Goal: Information Seeking & Learning: Learn about a topic

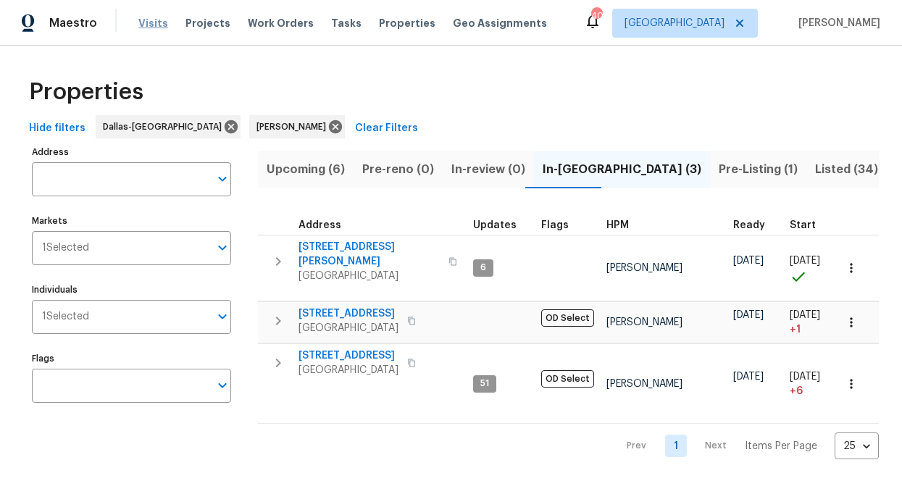
click at [153, 22] on span "Visits" at bounding box center [153, 23] width 30 height 14
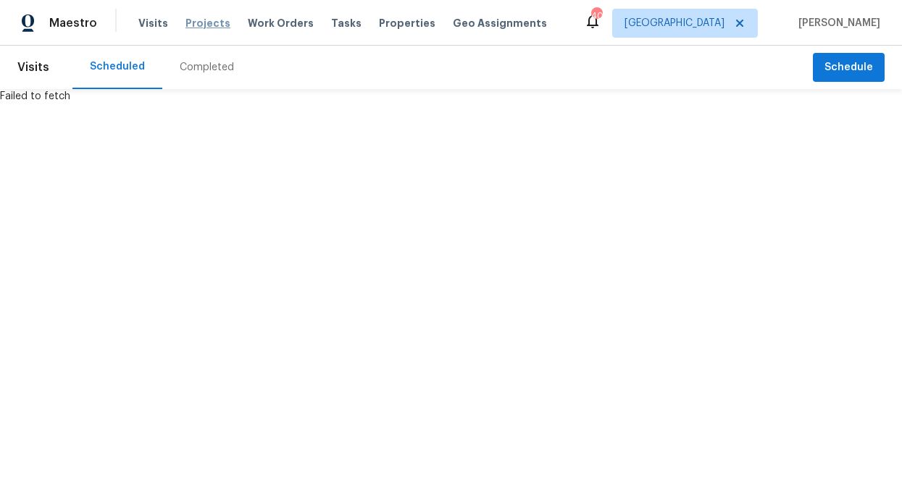
click at [203, 29] on span "Projects" at bounding box center [207, 23] width 45 height 14
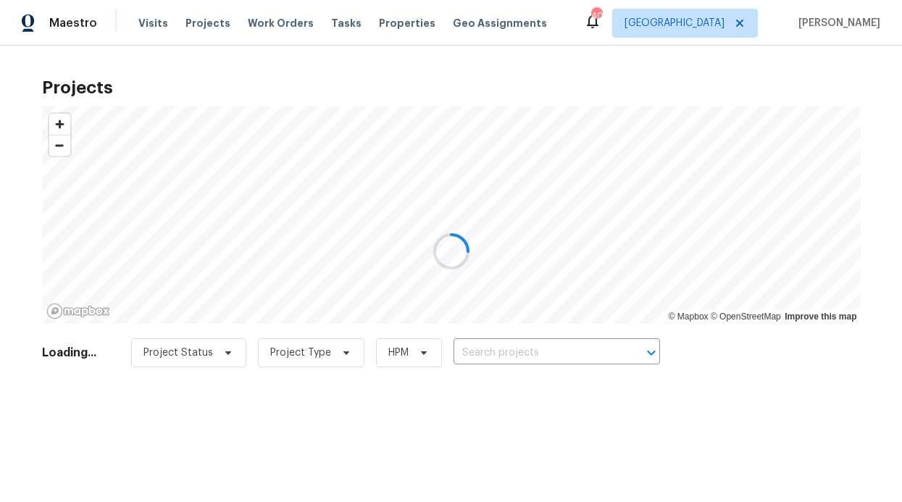
click at [251, 28] on div at bounding box center [451, 251] width 902 height 502
click at [272, 22] on div at bounding box center [451, 251] width 902 height 502
click at [272, 22] on span "Work Orders" at bounding box center [281, 23] width 66 height 14
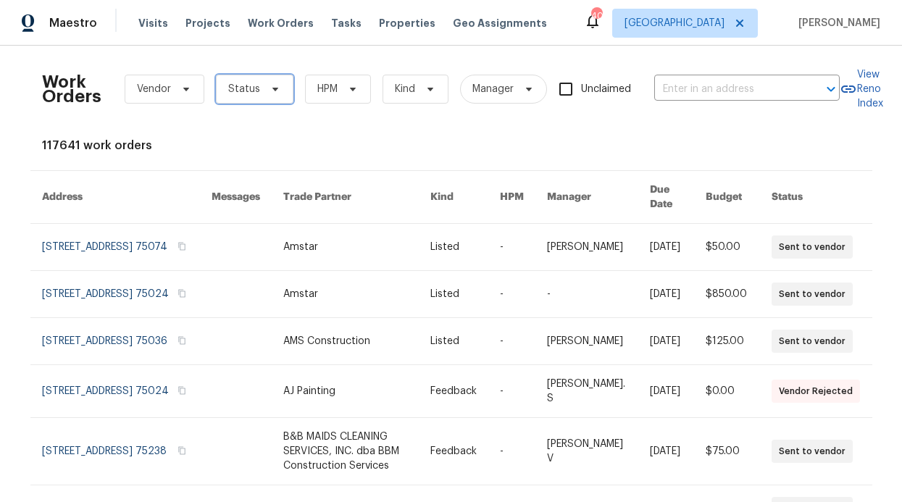
click at [249, 100] on span "Status" at bounding box center [255, 89] width 78 height 29
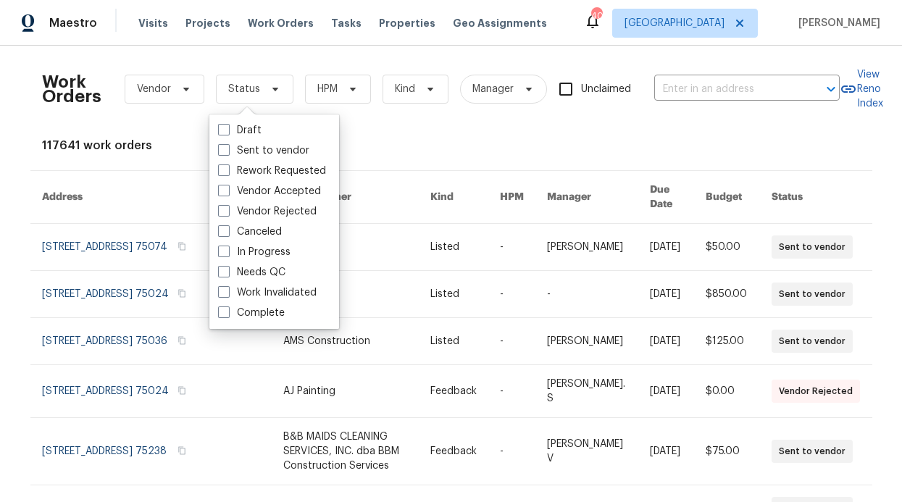
click at [264, 267] on label "Needs QC" at bounding box center [251, 272] width 67 height 14
click at [227, 267] on input "Needs QC" at bounding box center [222, 269] width 9 height 9
checkbox input "true"
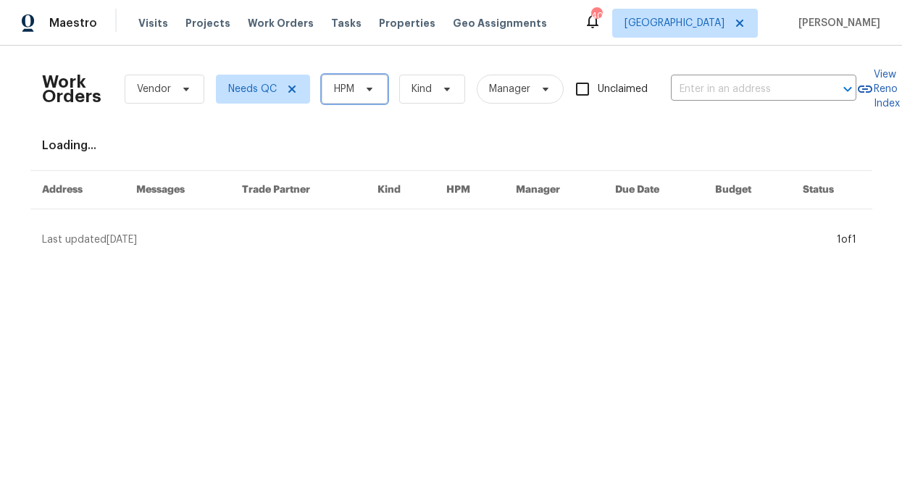
click at [346, 96] on span "HPM" at bounding box center [344, 89] width 20 height 14
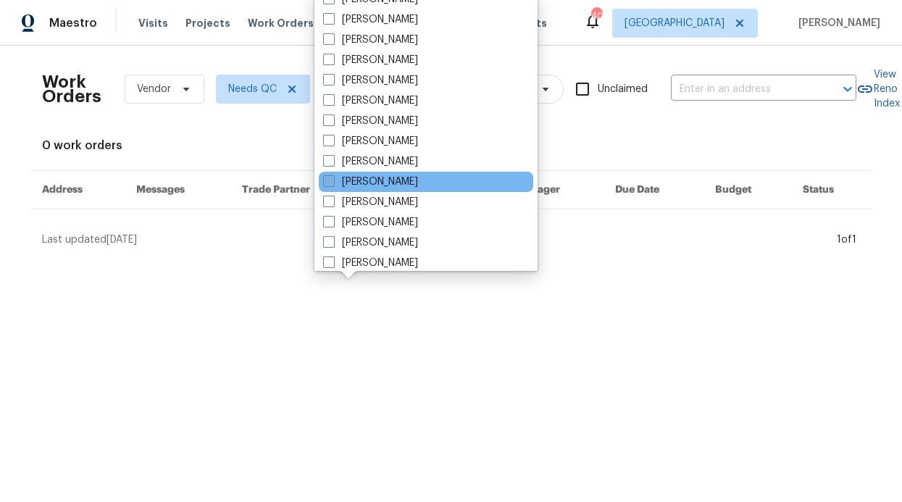
scroll to position [808, 0]
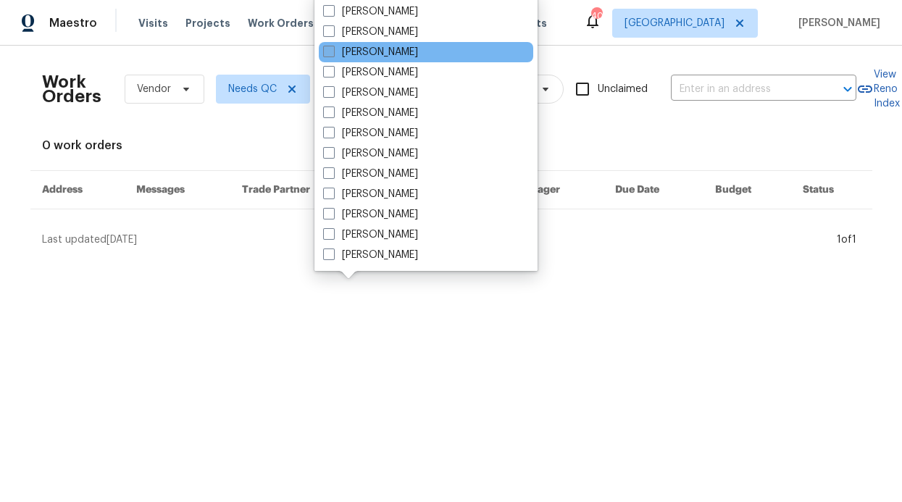
click at [370, 56] on label "[PERSON_NAME]" at bounding box center [370, 52] width 95 height 14
click at [332, 54] on input "[PERSON_NAME]" at bounding box center [327, 49] width 9 height 9
checkbox input "true"
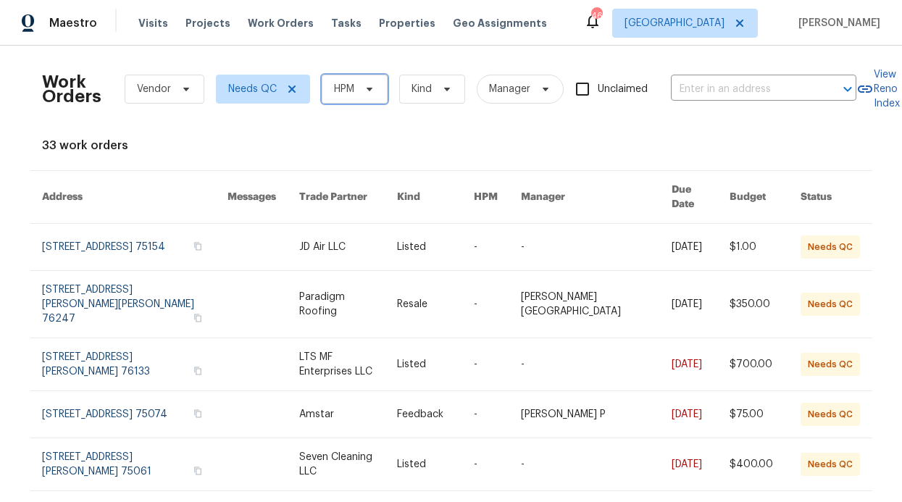
click at [344, 99] on span "HPM" at bounding box center [355, 89] width 66 height 29
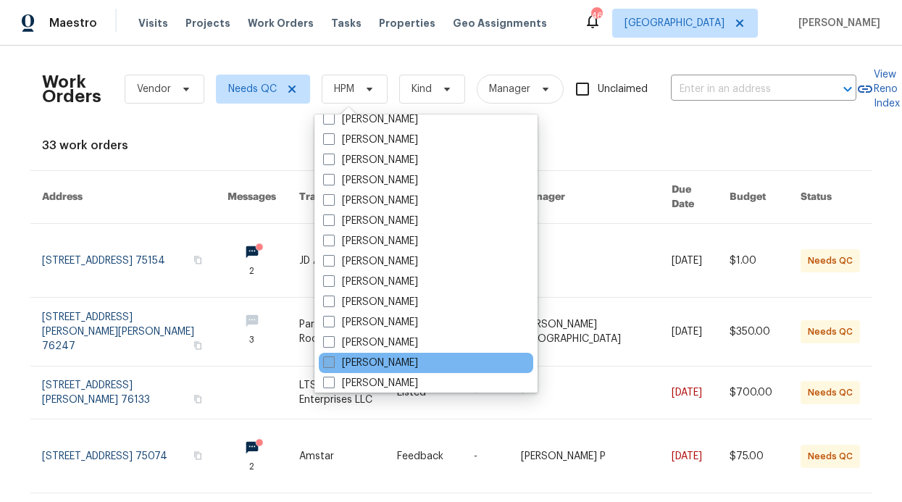
scroll to position [733, 0]
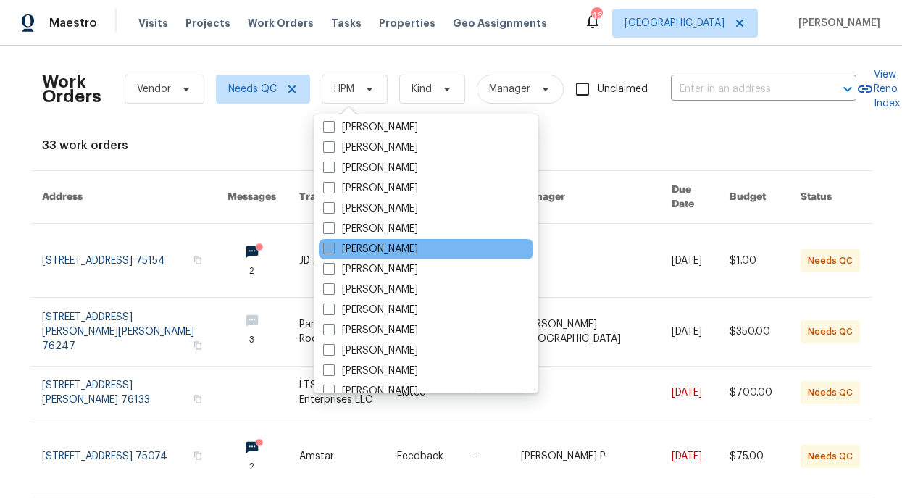
click at [388, 253] on label "[PERSON_NAME]" at bounding box center [370, 249] width 95 height 14
click at [332, 251] on input "[PERSON_NAME]" at bounding box center [327, 246] width 9 height 9
checkbox input "true"
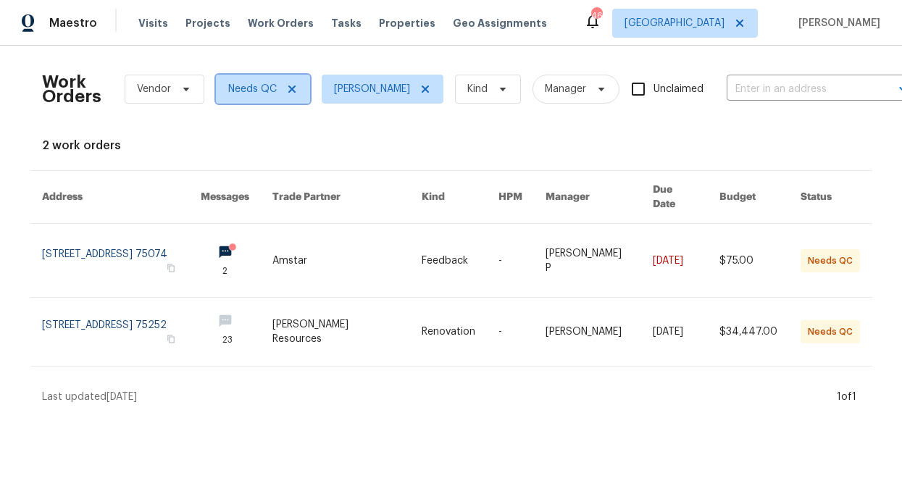
click at [274, 87] on span "Needs QC" at bounding box center [263, 89] width 94 height 29
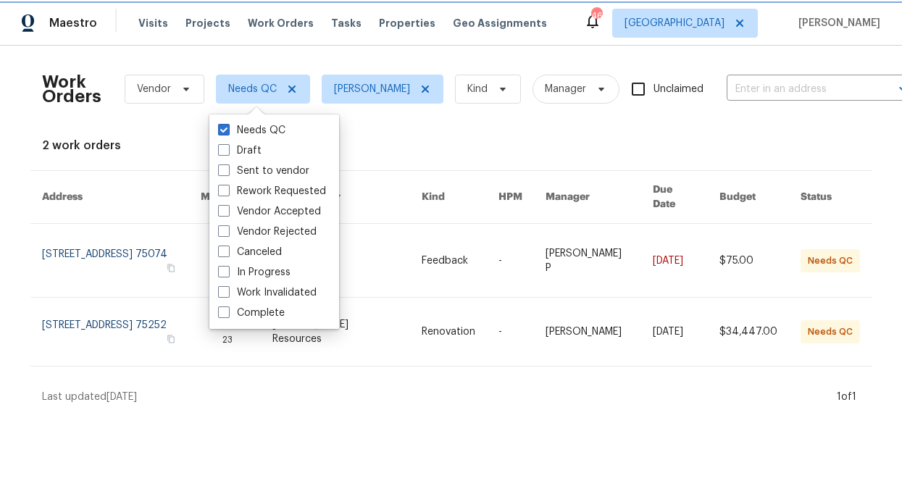
click at [286, 88] on icon at bounding box center [292, 89] width 12 height 12
checkbox input "false"
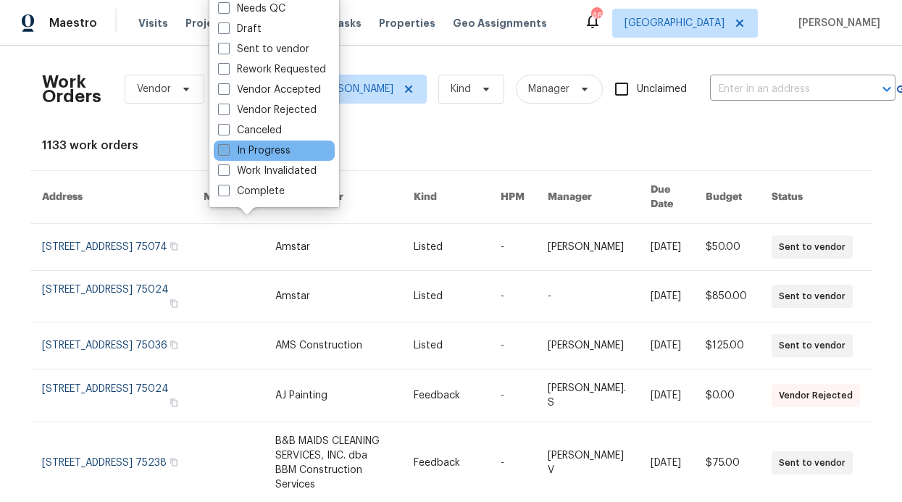
click at [271, 151] on label "In Progress" at bounding box center [254, 150] width 72 height 14
click at [227, 151] on input "In Progress" at bounding box center [222, 147] width 9 height 9
checkbox input "true"
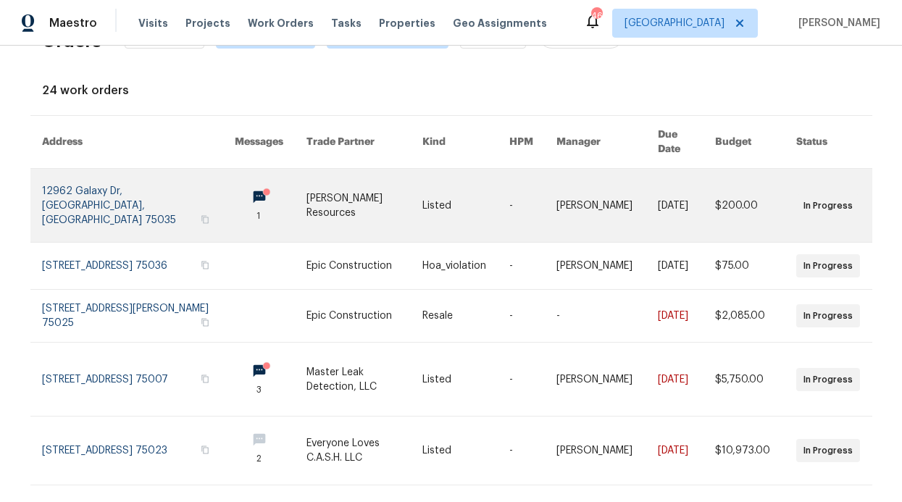
scroll to position [57, 0]
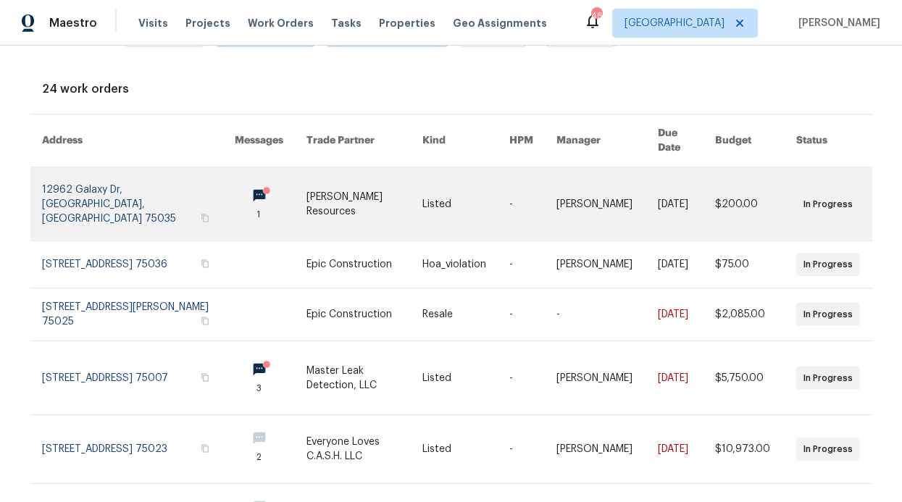
click at [235, 183] on link at bounding box center [271, 203] width 72 height 73
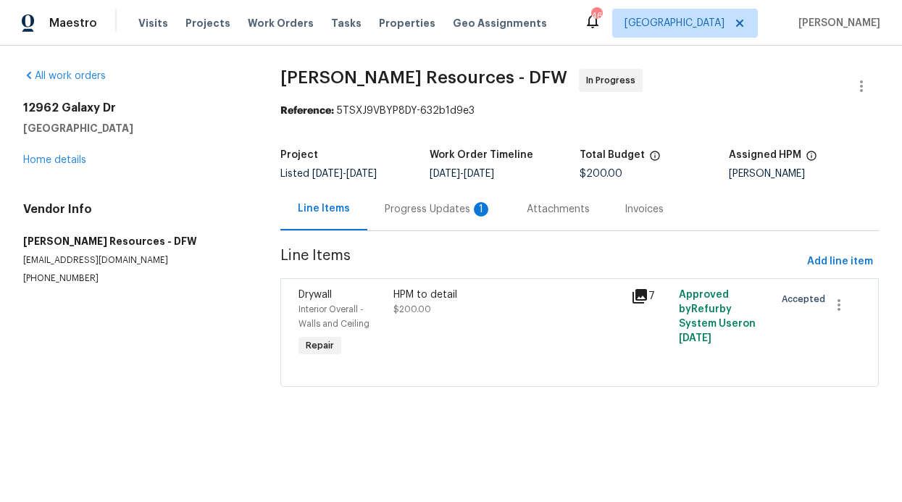
click at [440, 207] on div "Progress Updates 1" at bounding box center [438, 209] width 107 height 14
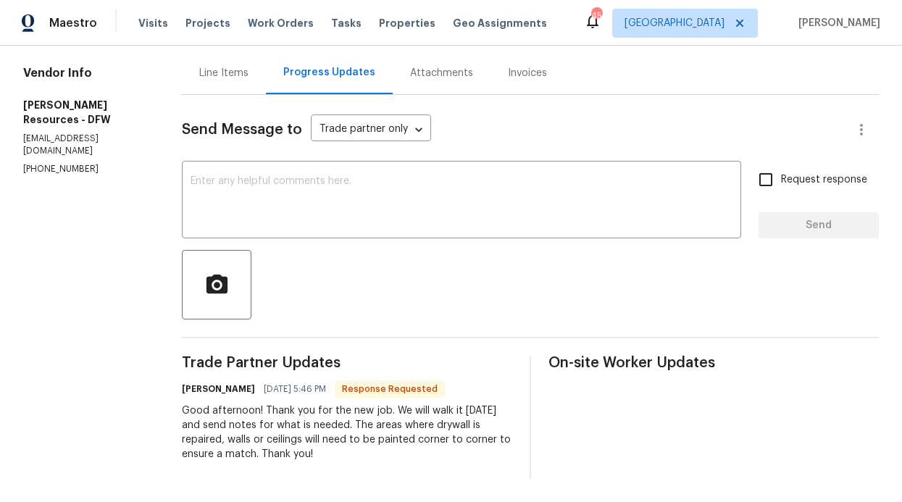
scroll to position [147, 0]
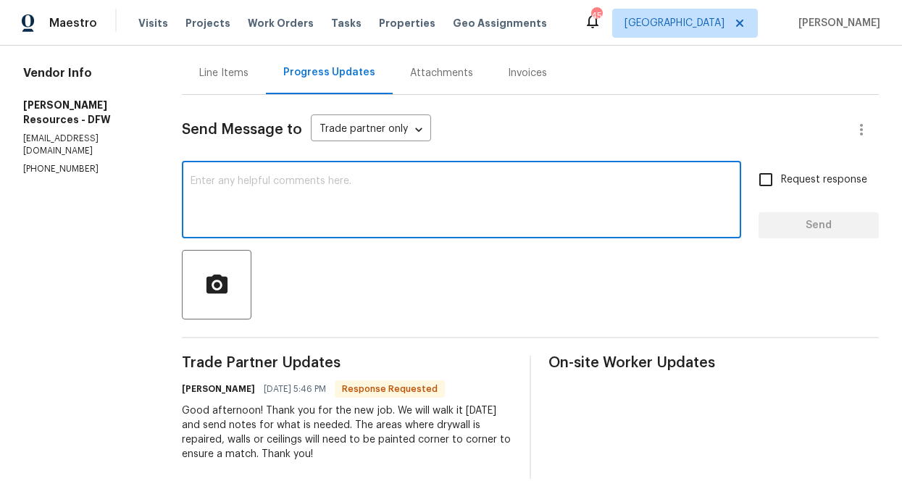
click at [409, 187] on textarea at bounding box center [462, 201] width 542 height 51
type textarea "thank you"
click at [818, 217] on span "Send" at bounding box center [818, 226] width 97 height 18
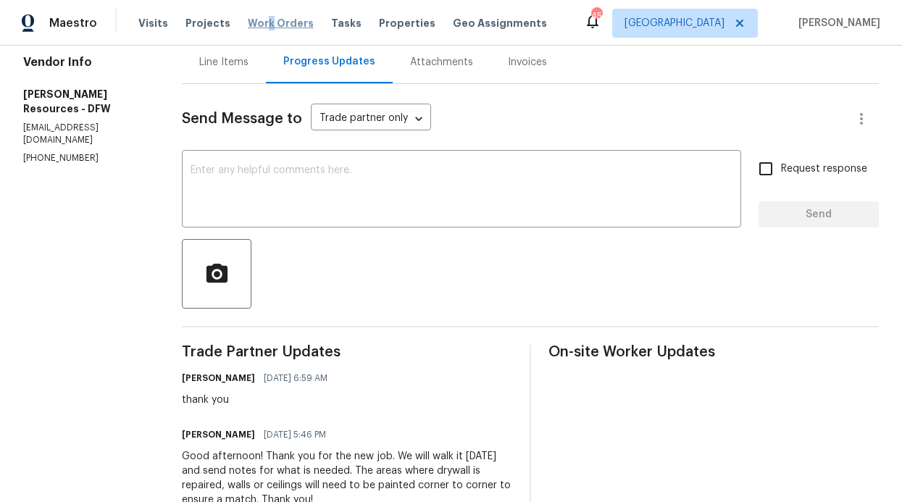
click at [260, 22] on span "Work Orders" at bounding box center [281, 23] width 66 height 14
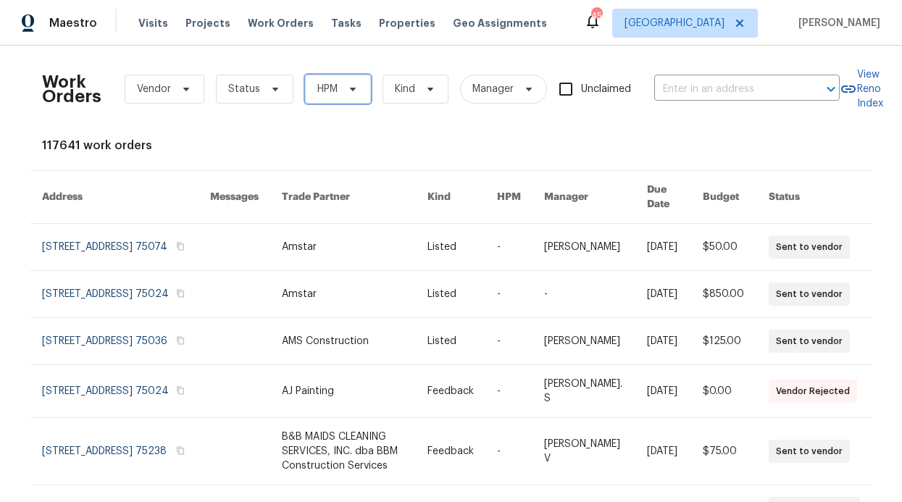
click at [311, 75] on span "HPM" at bounding box center [338, 89] width 66 height 29
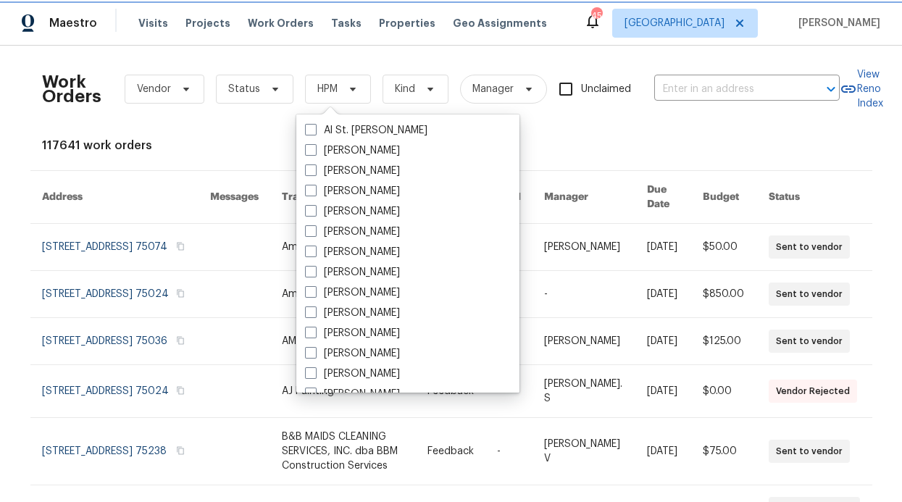
click at [317, 85] on span "HPM" at bounding box center [327, 89] width 20 height 14
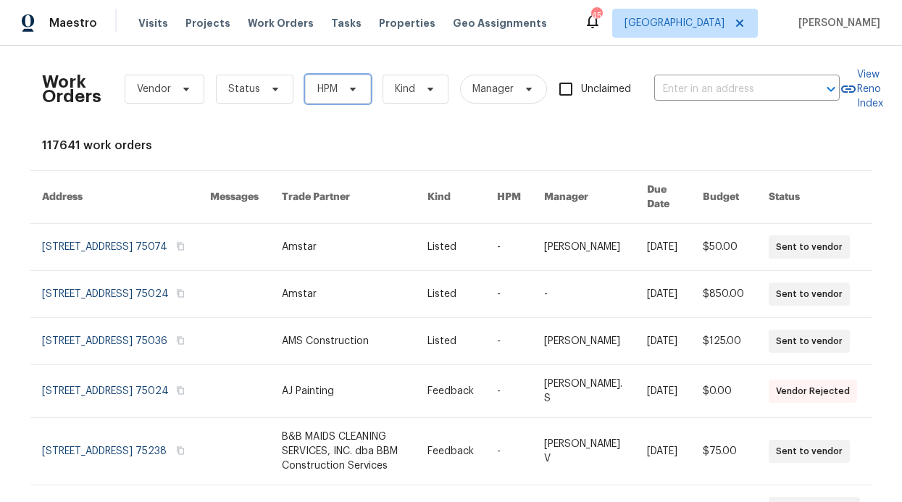
click at [326, 85] on span "HPM" at bounding box center [327, 89] width 20 height 14
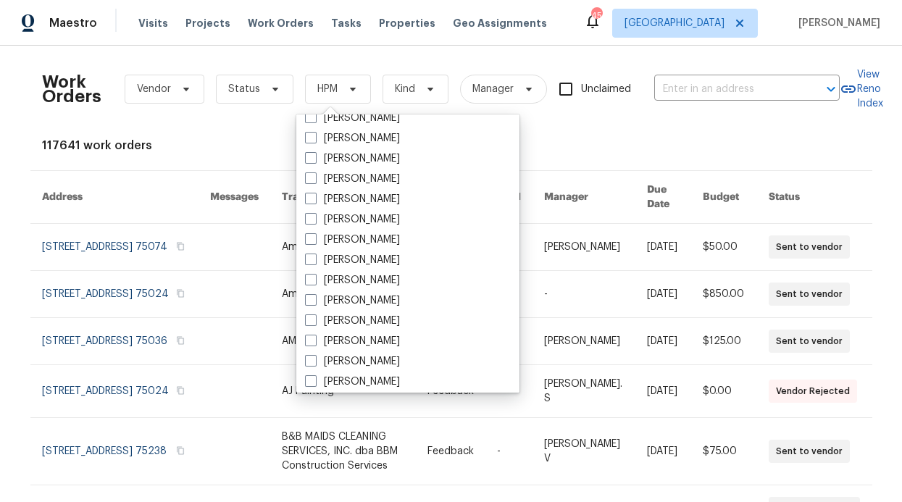
scroll to position [808, 0]
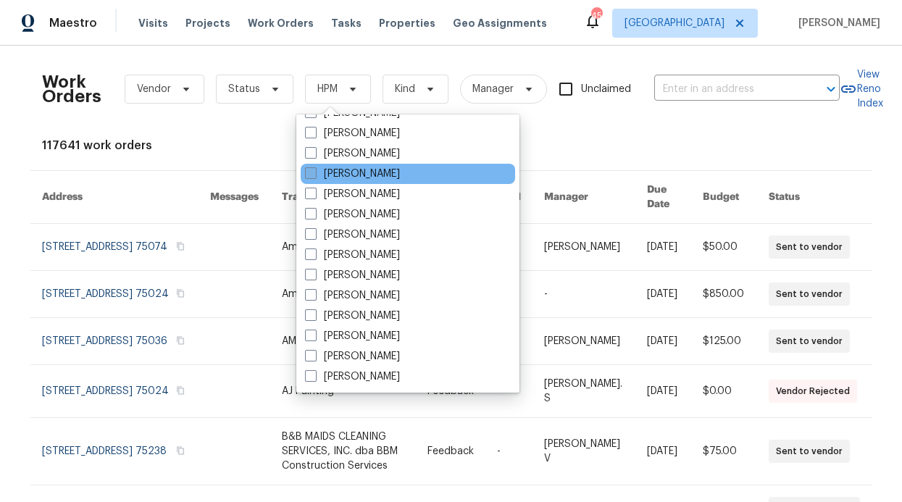
click at [388, 177] on label "[PERSON_NAME]" at bounding box center [352, 174] width 95 height 14
click at [314, 176] on input "[PERSON_NAME]" at bounding box center [309, 171] width 9 height 9
checkbox input "true"
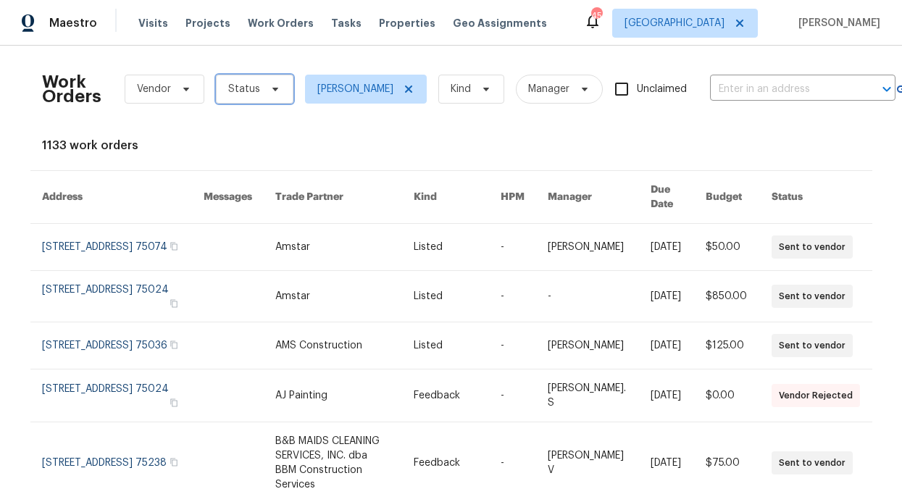
click at [264, 96] on span "Status" at bounding box center [255, 89] width 78 height 29
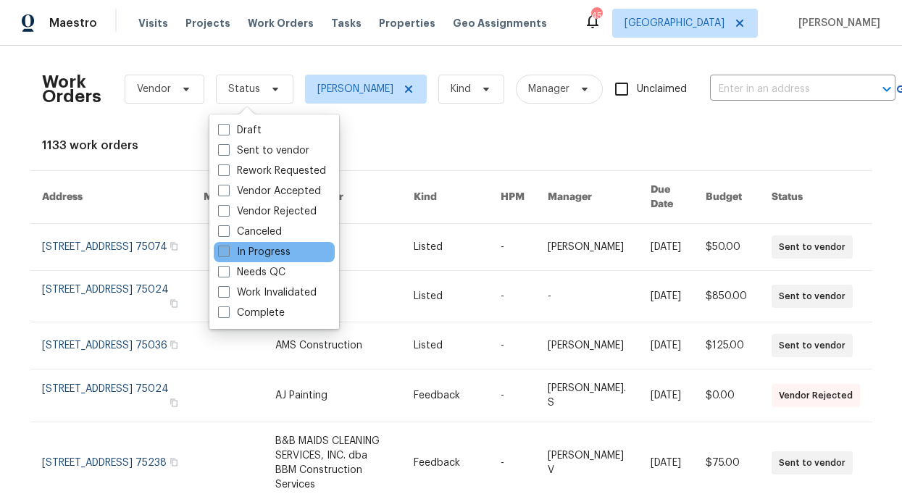
click at [274, 254] on label "In Progress" at bounding box center [254, 252] width 72 height 14
click at [227, 254] on input "In Progress" at bounding box center [222, 249] width 9 height 9
checkbox input "true"
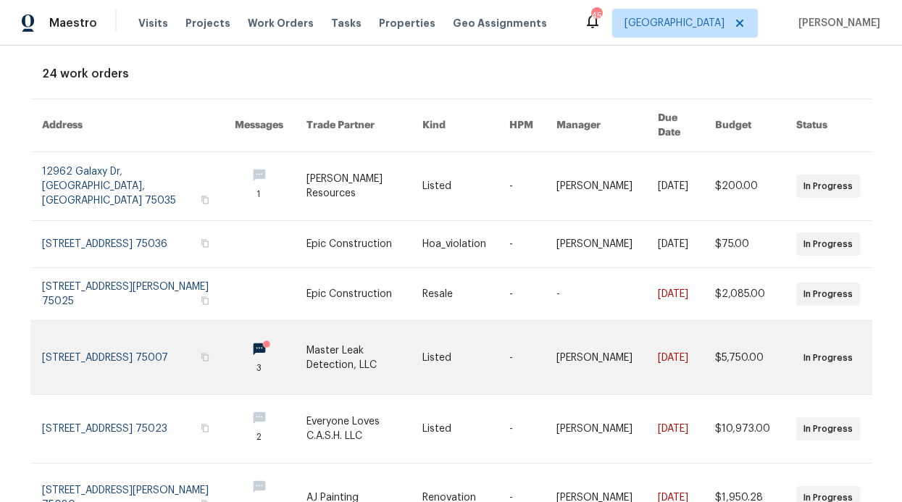
scroll to position [104, 0]
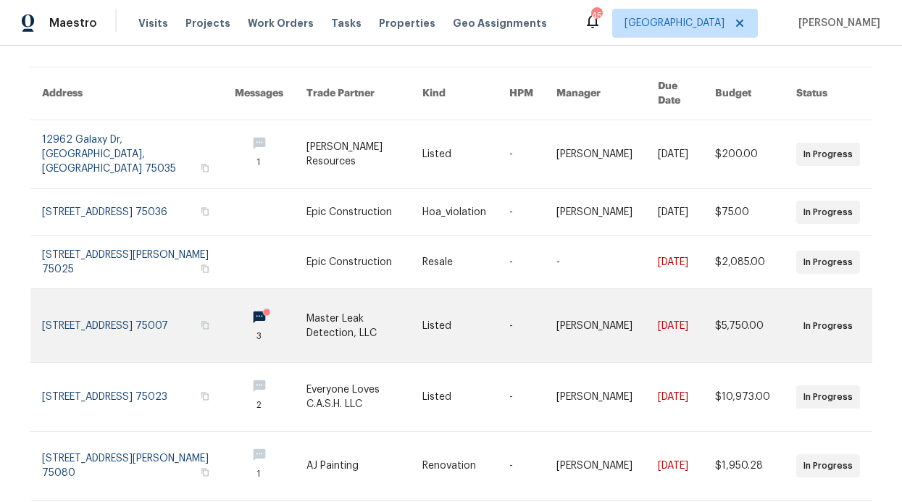
click at [263, 309] on circle at bounding box center [266, 312] width 7 height 7
click at [235, 306] on link at bounding box center [271, 325] width 72 height 73
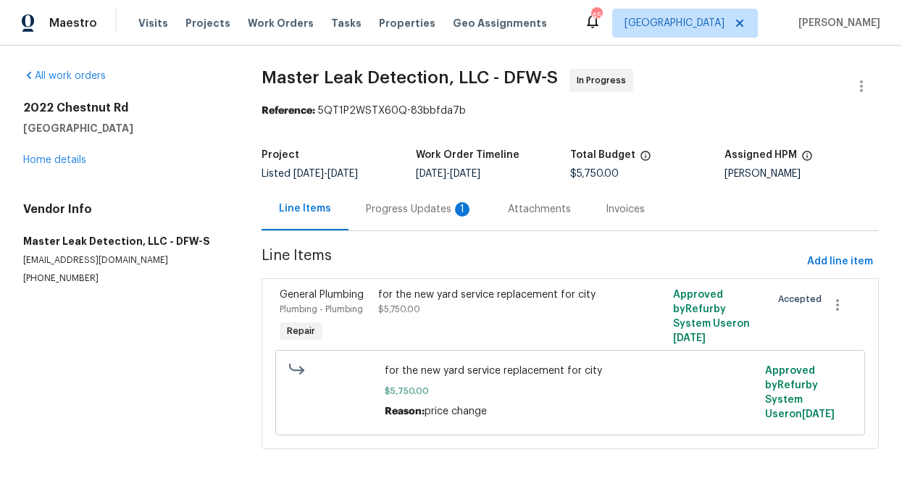
click at [390, 217] on div "Progress Updates 1" at bounding box center [419, 209] width 142 height 43
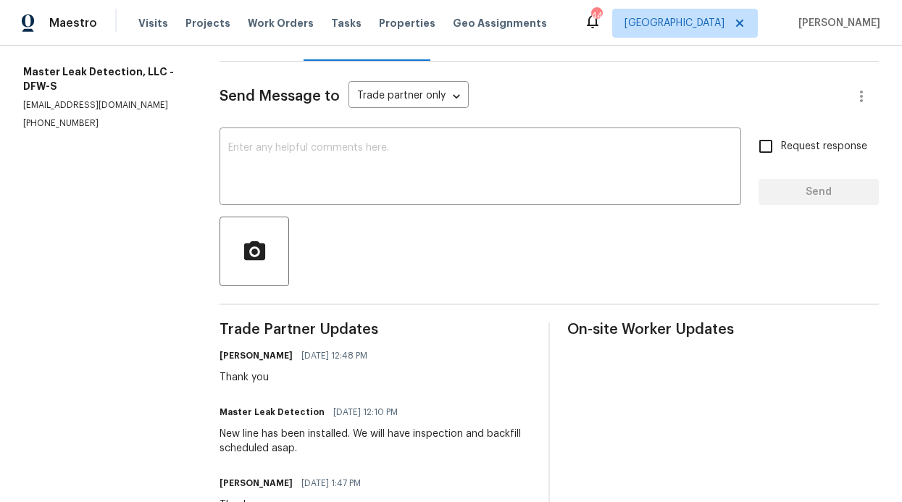
scroll to position [167, 0]
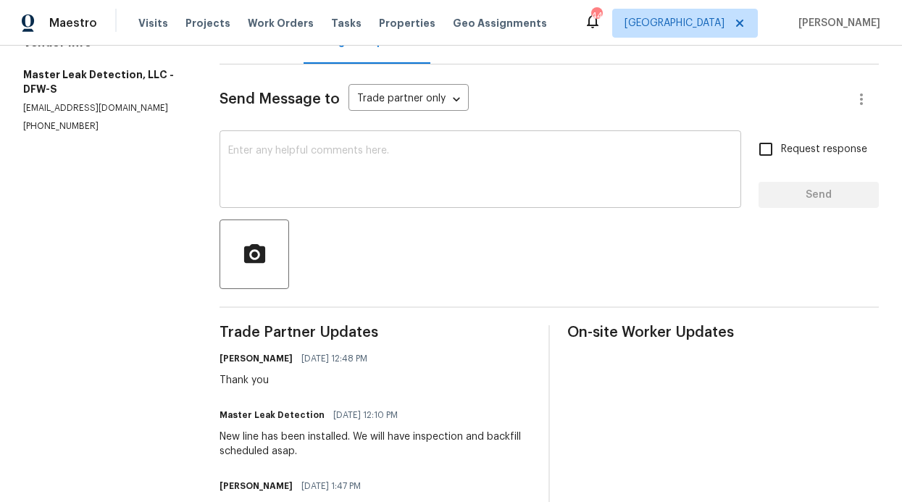
click at [325, 179] on textarea at bounding box center [480, 171] width 504 height 51
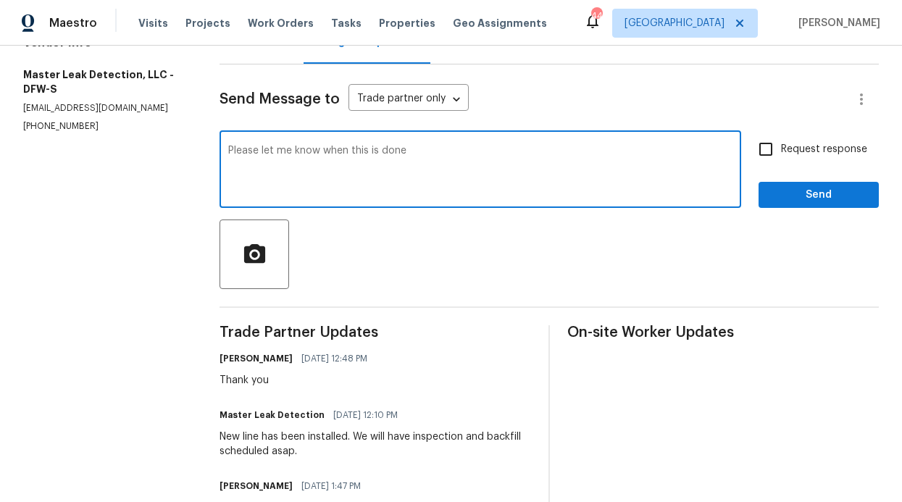
type textarea "Please let me know when this is done"
drag, startPoint x: 754, startPoint y: 185, endPoint x: 763, endPoint y: 185, distance: 9.4
click at [758, 185] on button "Send" at bounding box center [818, 195] width 120 height 27
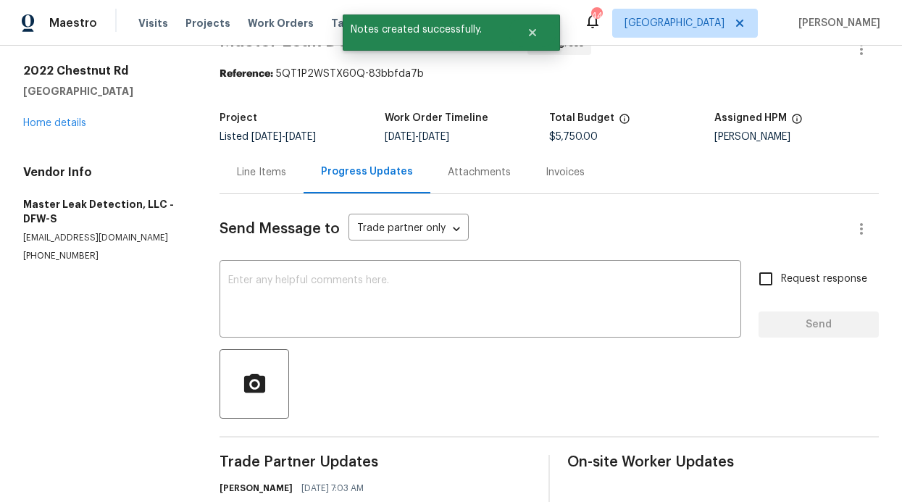
scroll to position [0, 0]
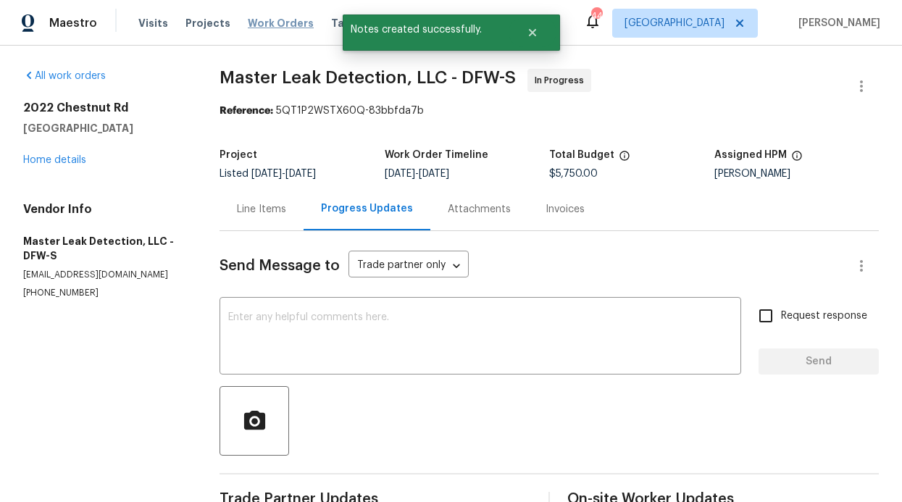
click at [295, 30] on div "Visits Projects Work Orders Tasks Properties Geo Assignments" at bounding box center [351, 23] width 426 height 29
click at [288, 24] on span "Work Orders" at bounding box center [281, 23] width 66 height 14
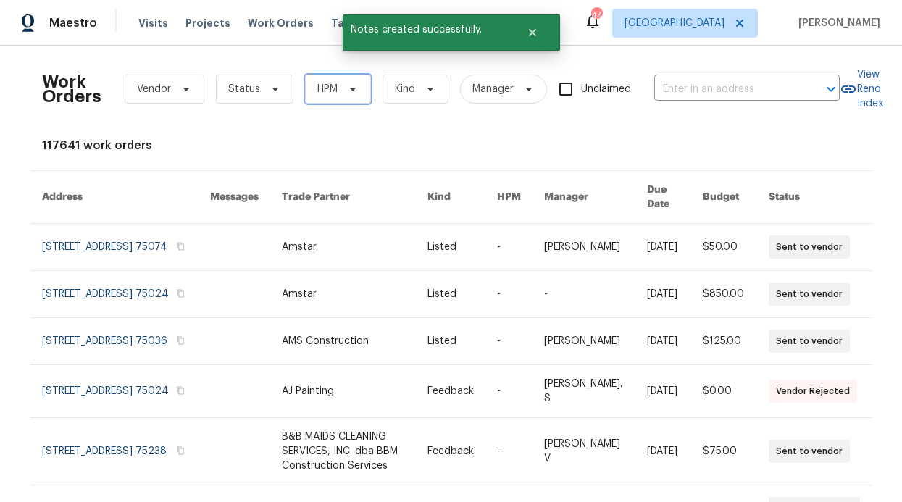
click at [317, 93] on span "HPM" at bounding box center [327, 89] width 20 height 14
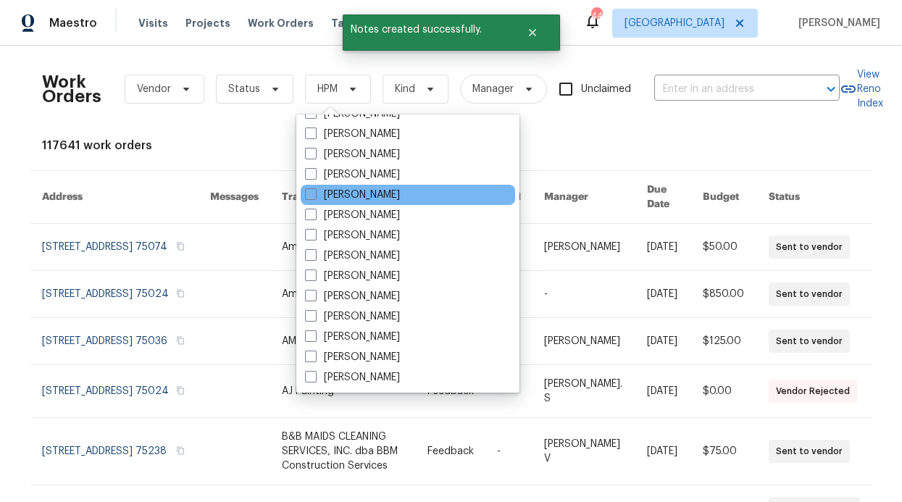
scroll to position [808, 0]
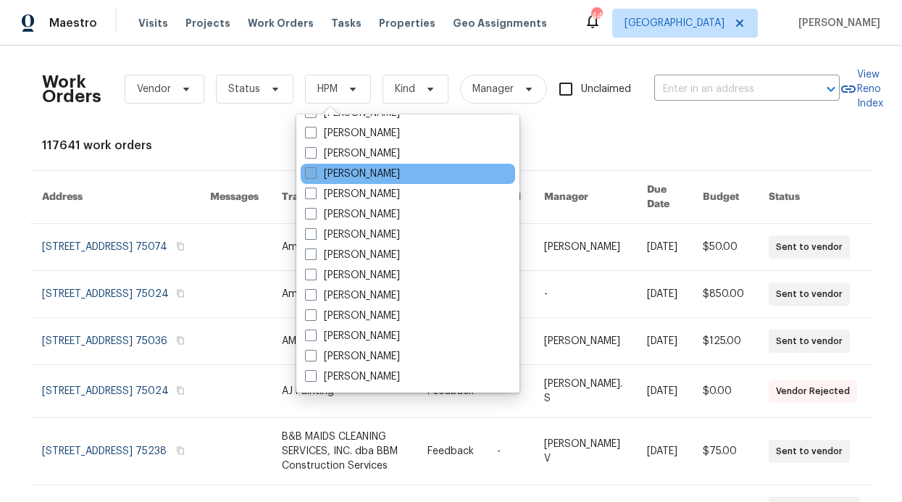
click at [359, 174] on label "[PERSON_NAME]" at bounding box center [352, 174] width 95 height 14
click at [314, 174] on input "[PERSON_NAME]" at bounding box center [309, 171] width 9 height 9
checkbox input "true"
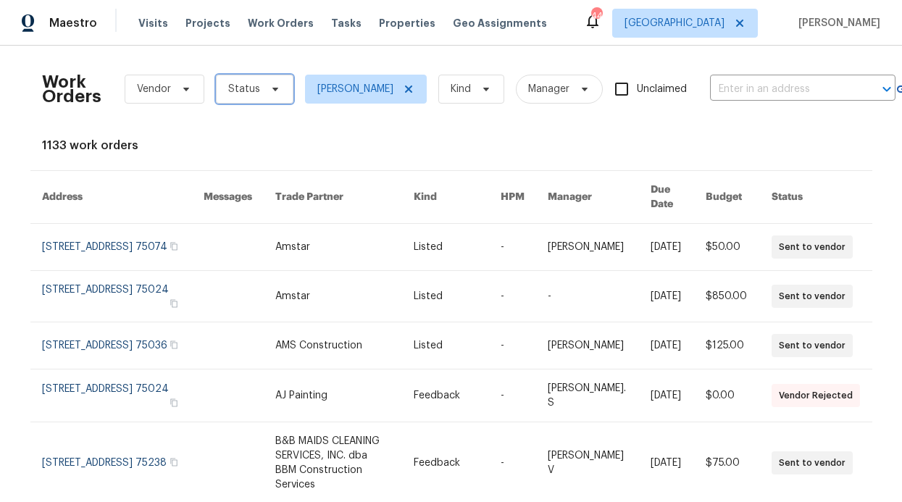
click at [251, 88] on span "Status" at bounding box center [255, 89] width 78 height 29
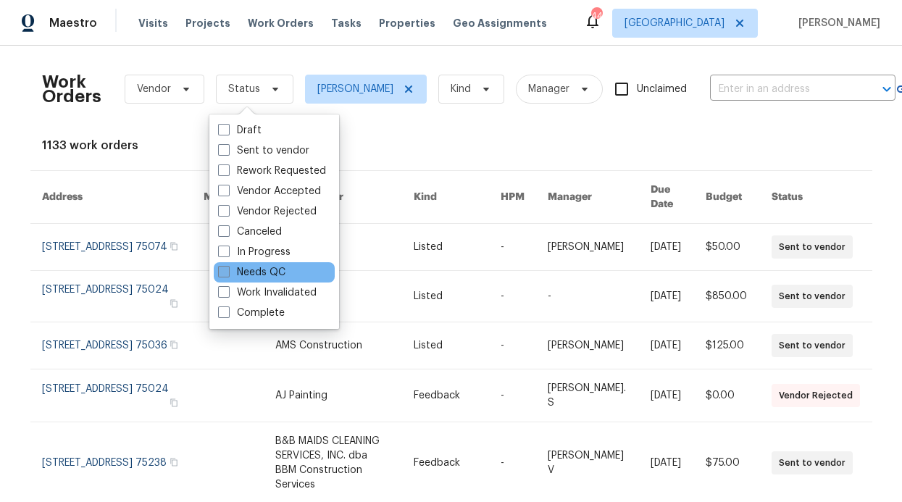
click at [272, 272] on label "Needs QC" at bounding box center [251, 272] width 67 height 14
click at [227, 272] on input "Needs QC" at bounding box center [222, 269] width 9 height 9
checkbox input "true"
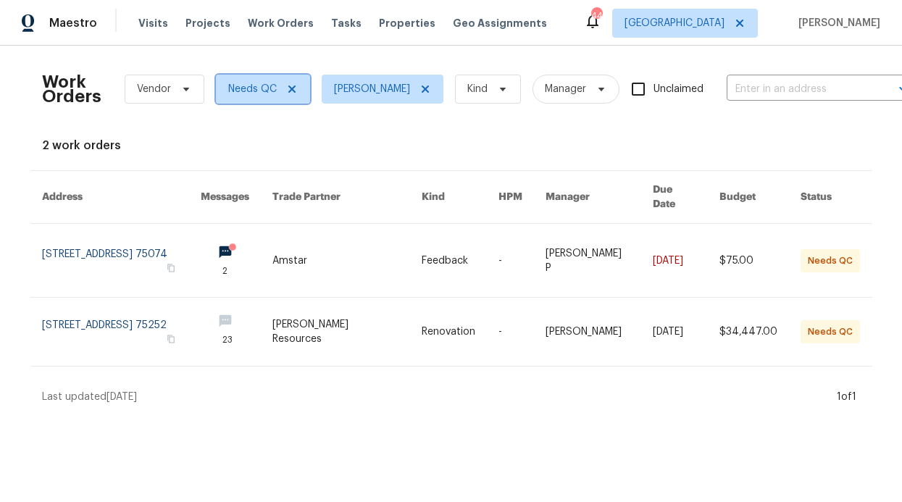
click at [288, 91] on icon at bounding box center [291, 88] width 7 height 7
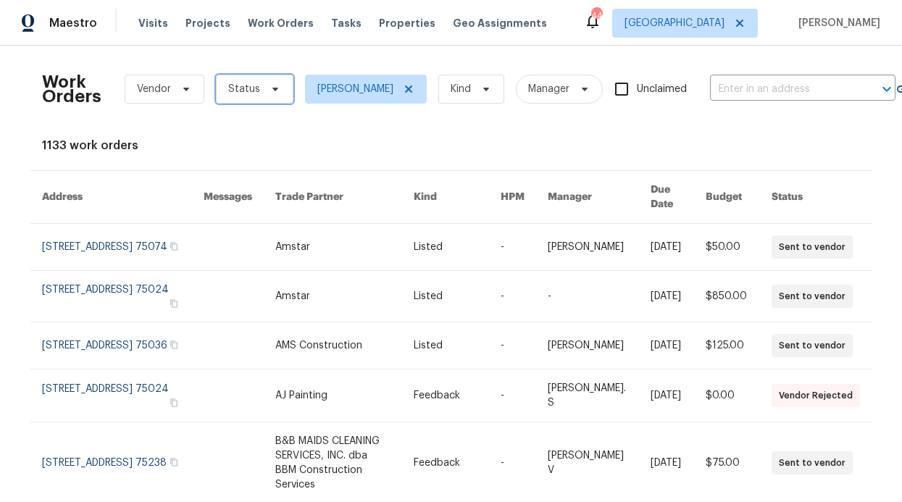
click at [278, 91] on span "Status" at bounding box center [255, 89] width 78 height 29
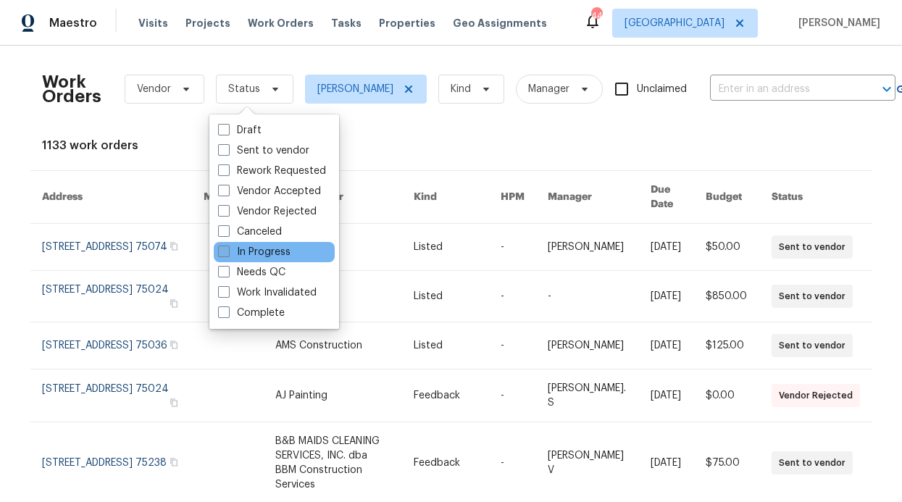
click at [275, 255] on label "In Progress" at bounding box center [254, 252] width 72 height 14
click at [227, 254] on input "In Progress" at bounding box center [222, 249] width 9 height 9
checkbox input "true"
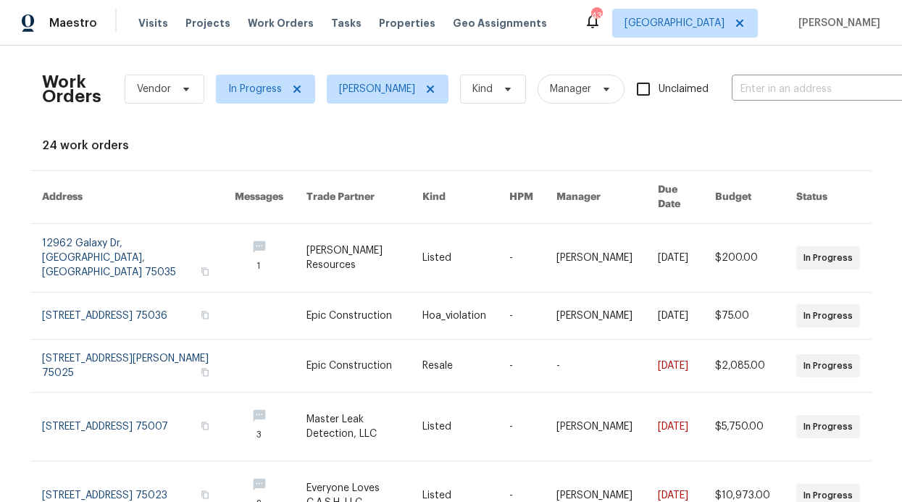
click at [164, 29] on div "Visits Projects Work Orders Tasks Properties Geo Assignments" at bounding box center [351, 23] width 426 height 29
click at [161, 25] on span "Visits" at bounding box center [153, 23] width 30 height 14
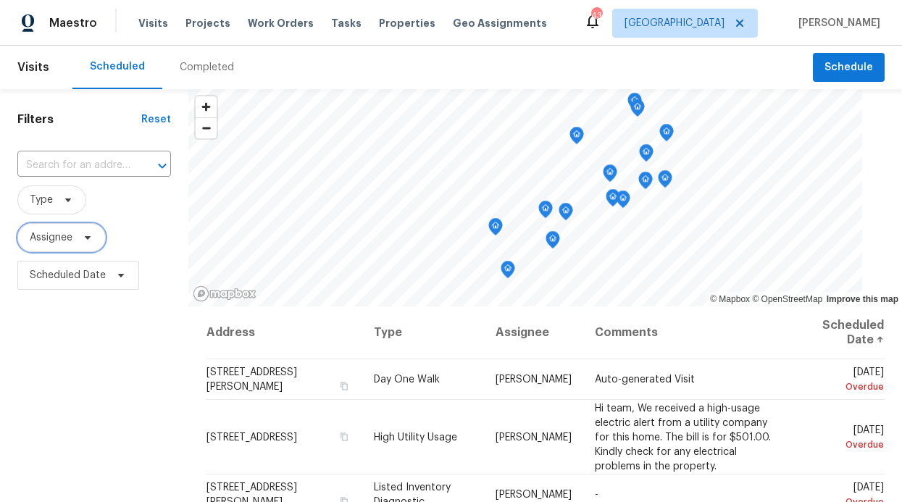
click at [70, 249] on span "Assignee" at bounding box center [61, 237] width 88 height 29
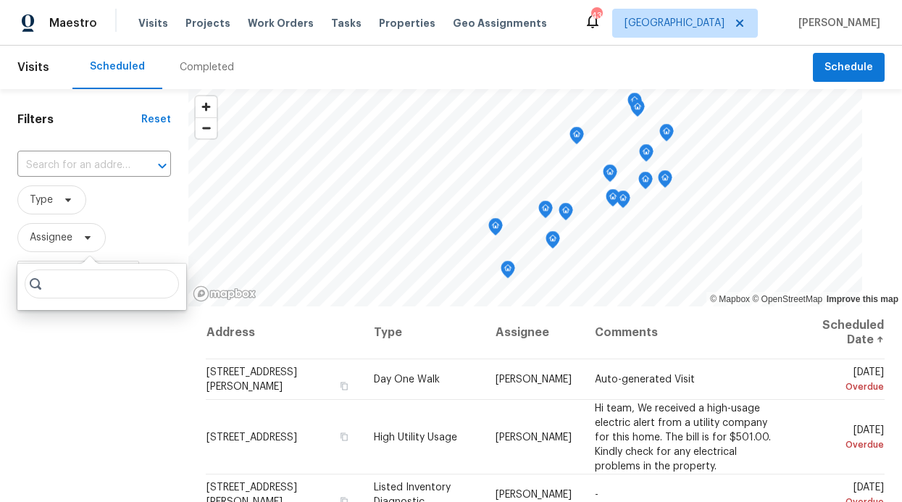
click at [72, 291] on input "search" at bounding box center [102, 283] width 154 height 29
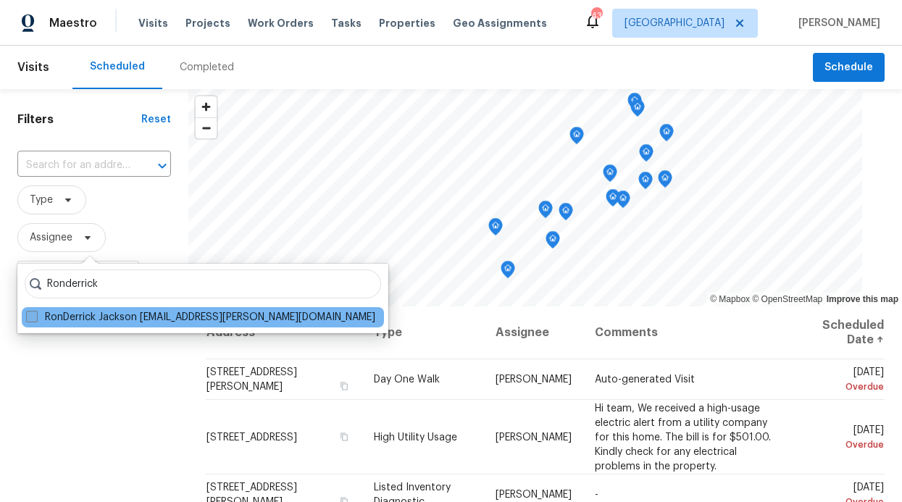
type input "Ronderrick"
click at [67, 315] on label "RonDerrick Jackson ron.jackson@opendoor.com" at bounding box center [200, 317] width 349 height 14
click at [35, 315] on input "RonDerrick Jackson ron.jackson@opendoor.com" at bounding box center [30, 314] width 9 height 9
checkbox input "true"
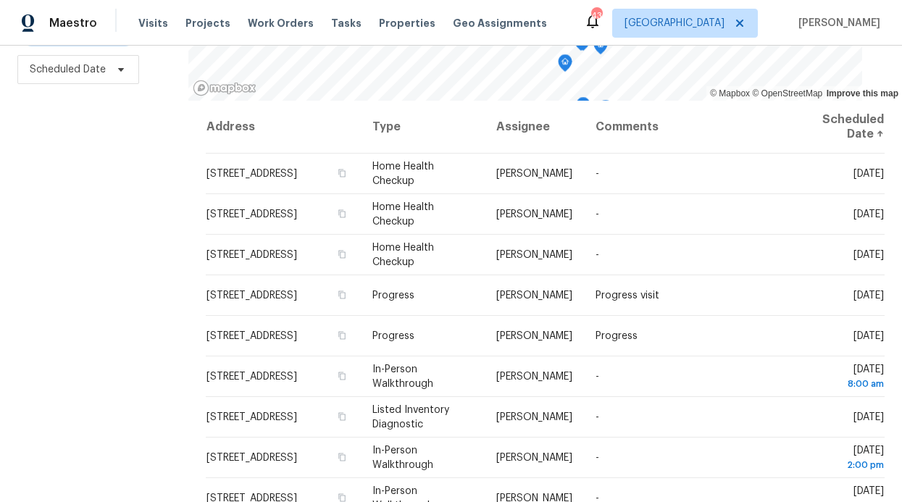
scroll to position [214, 0]
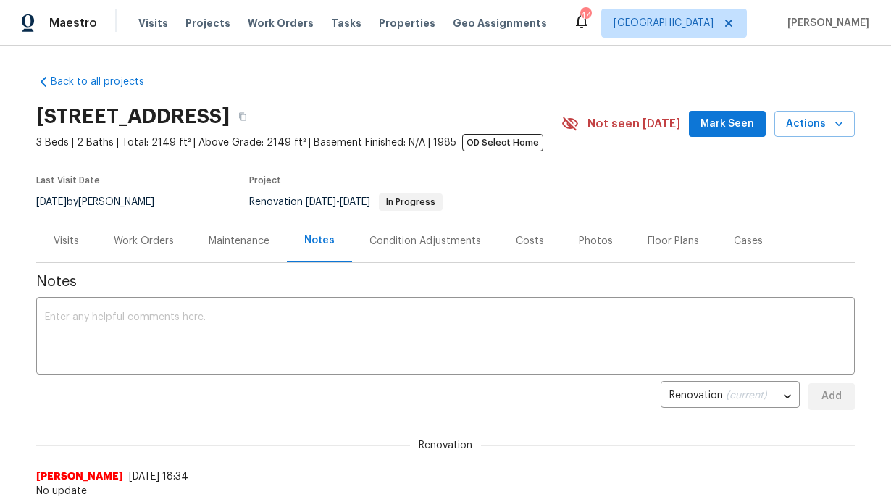
click at [208, 60] on div "Back to all projects [STREET_ADDRESS] 3 Beds | 2 Baths | Total: 2149 ft² | Abov…" at bounding box center [445, 274] width 891 height 456
click at [254, 21] on span "Work Orders" at bounding box center [281, 23] width 66 height 14
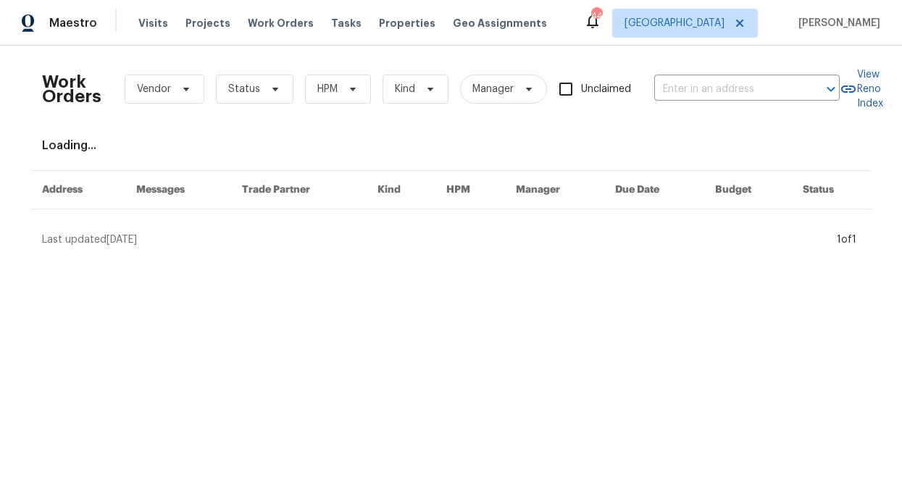
click at [296, 99] on div "Work Orders Vendor Status HPM Kind Manager Unclaimed ​" at bounding box center [441, 89] width 798 height 64
click at [317, 93] on span "HPM" at bounding box center [327, 89] width 20 height 14
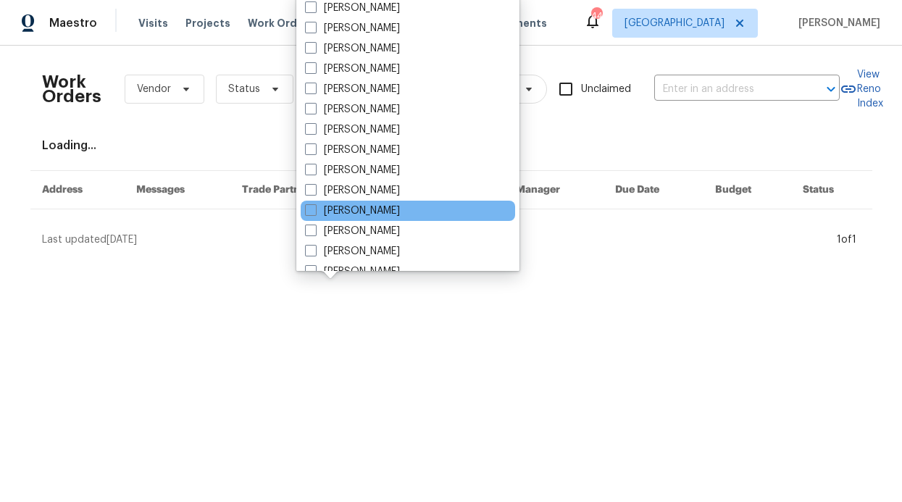
scroll to position [808, 0]
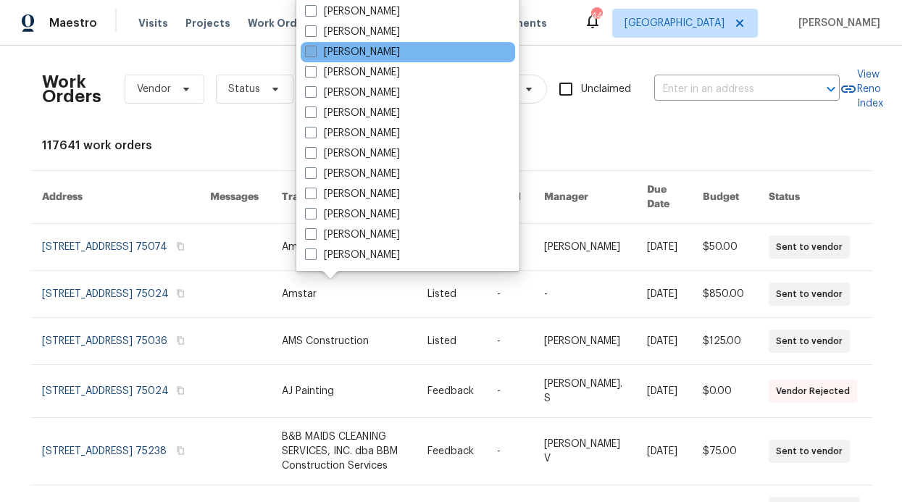
click at [347, 54] on label "[PERSON_NAME]" at bounding box center [352, 52] width 95 height 14
click at [314, 54] on input "[PERSON_NAME]" at bounding box center [309, 49] width 9 height 9
checkbox input "true"
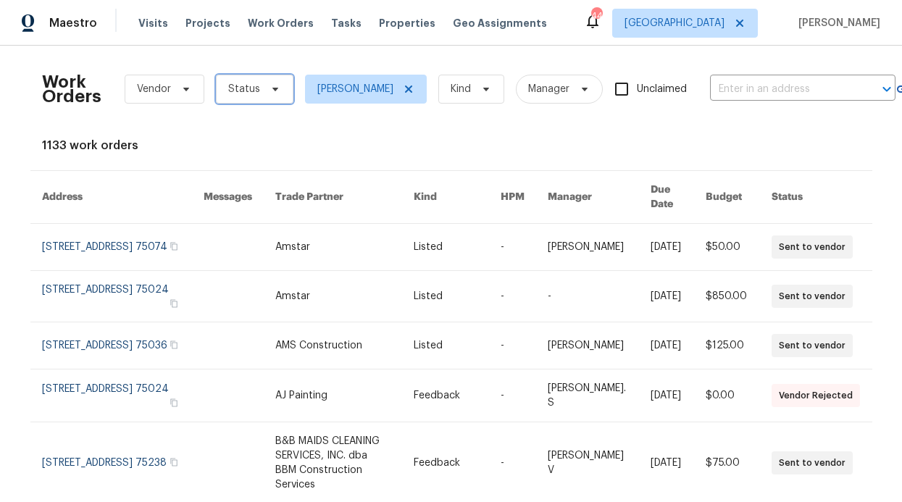
click at [248, 80] on span "Status" at bounding box center [255, 89] width 78 height 29
click at [308, 20] on div "Visits Projects Work Orders Tasks Properties Geo Assignments" at bounding box center [351, 23] width 426 height 29
click at [379, 23] on span "Properties" at bounding box center [407, 23] width 57 height 14
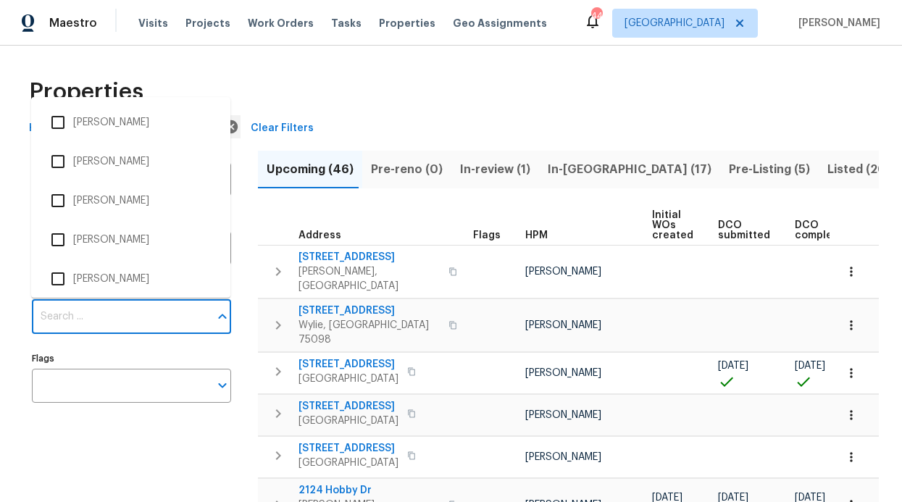
click at [111, 306] on input "Individuals" at bounding box center [120, 317] width 177 height 34
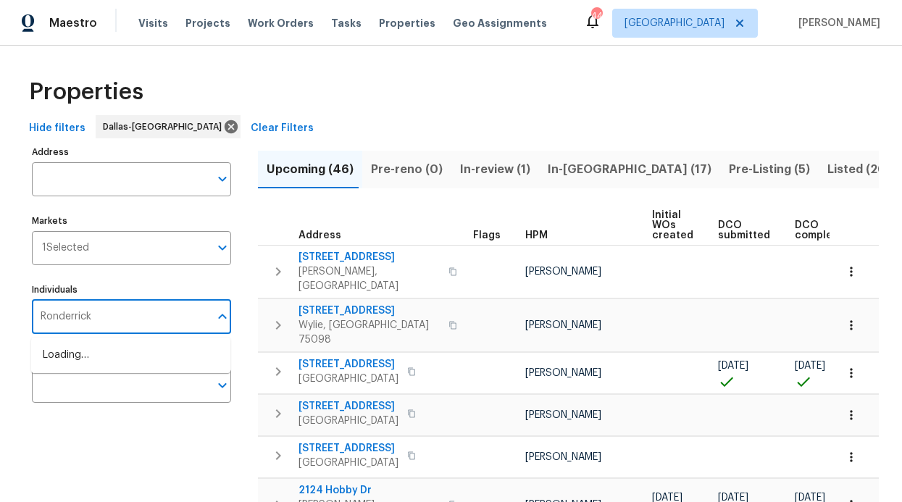
type input "Ronderrick"
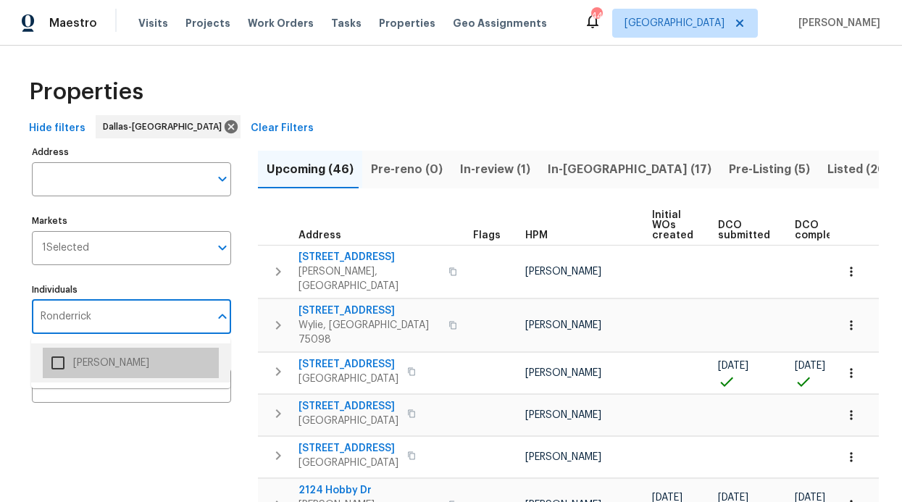
click at [95, 372] on li "[PERSON_NAME]" at bounding box center [131, 363] width 176 height 30
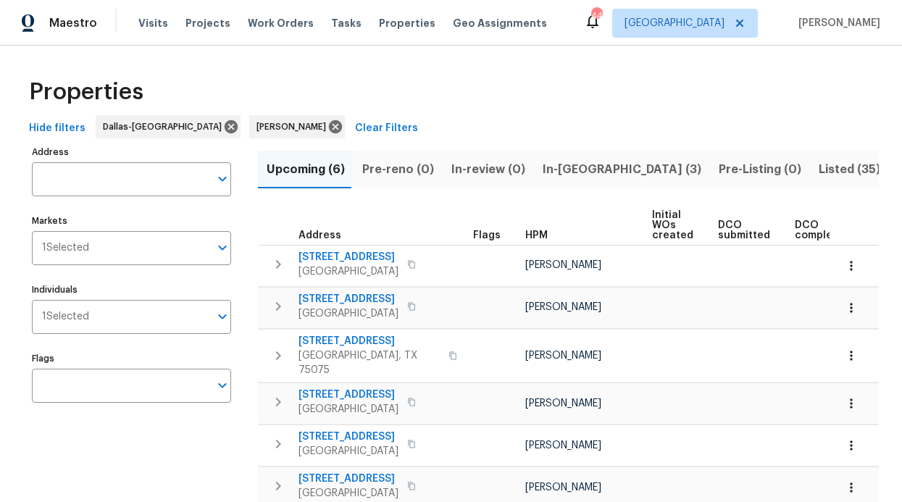
click at [566, 178] on span "In-[GEOGRAPHIC_DATA] (3)" at bounding box center [622, 169] width 159 height 20
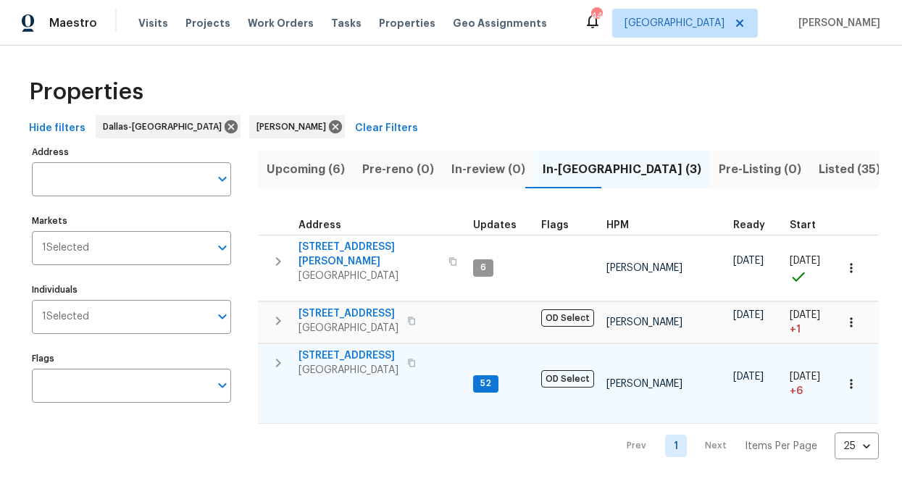
click at [389, 348] on span "[STREET_ADDRESS]" at bounding box center [348, 355] width 100 height 14
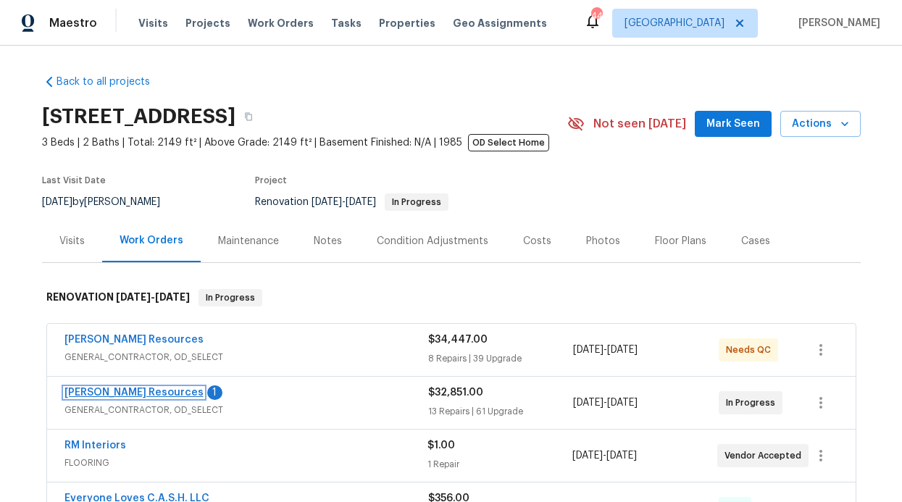
click at [147, 394] on link "[PERSON_NAME] Resources" at bounding box center [133, 393] width 139 height 10
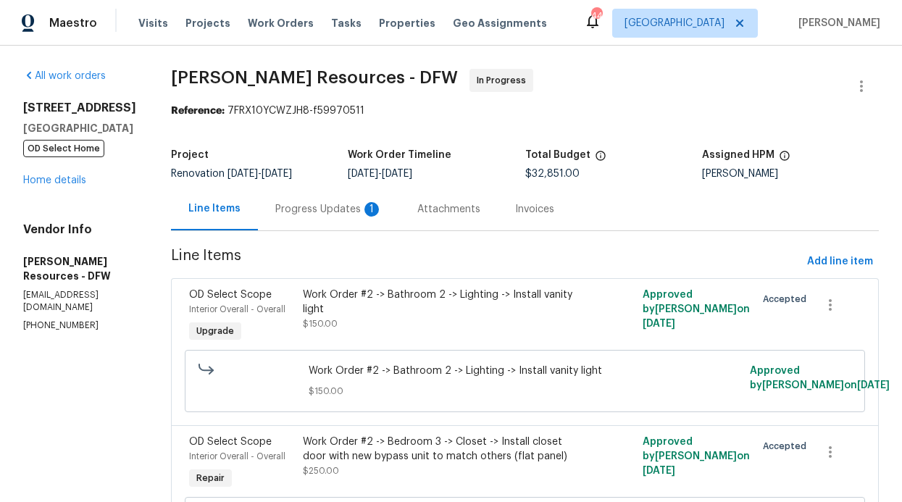
click at [427, 218] on div "Attachments" at bounding box center [449, 209] width 98 height 43
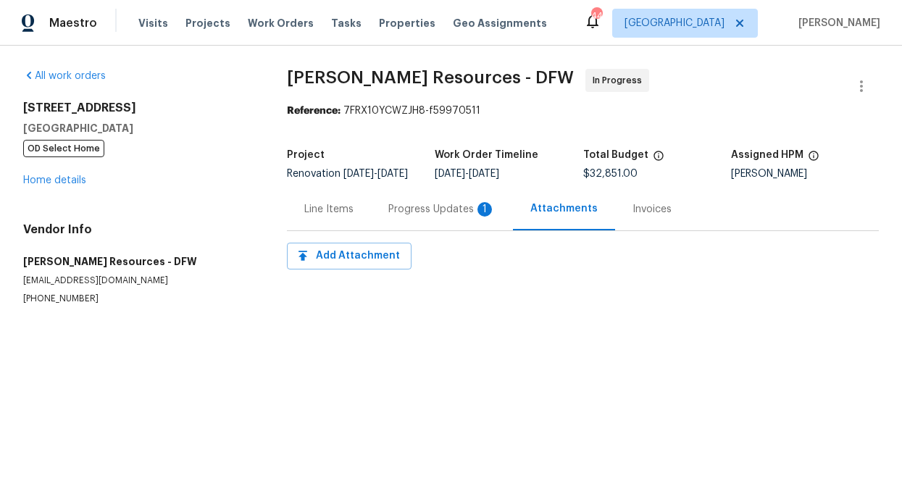
click at [372, 219] on div "Progress Updates 1" at bounding box center [442, 209] width 142 height 43
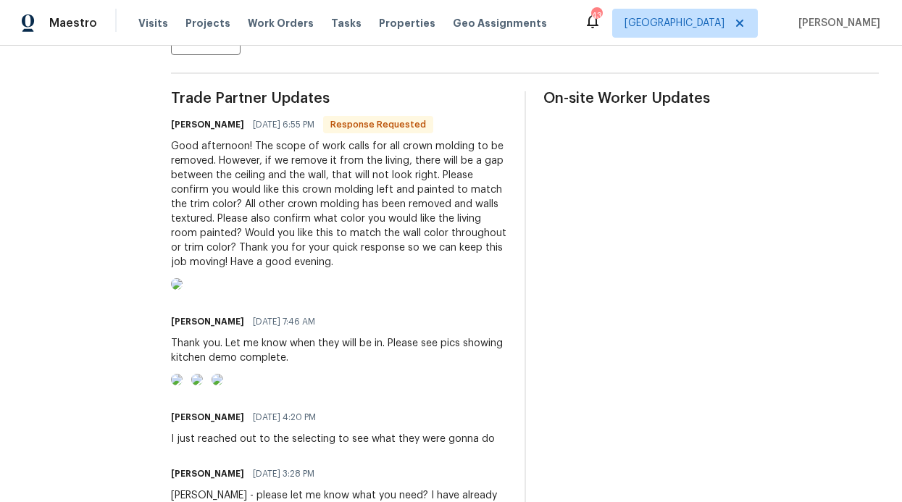
scroll to position [404, 0]
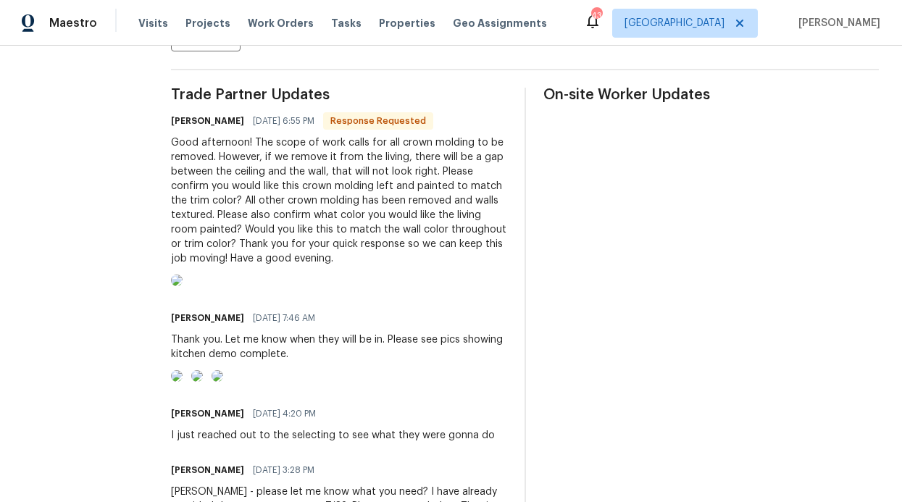
click at [183, 286] on img at bounding box center [177, 281] width 12 height 12
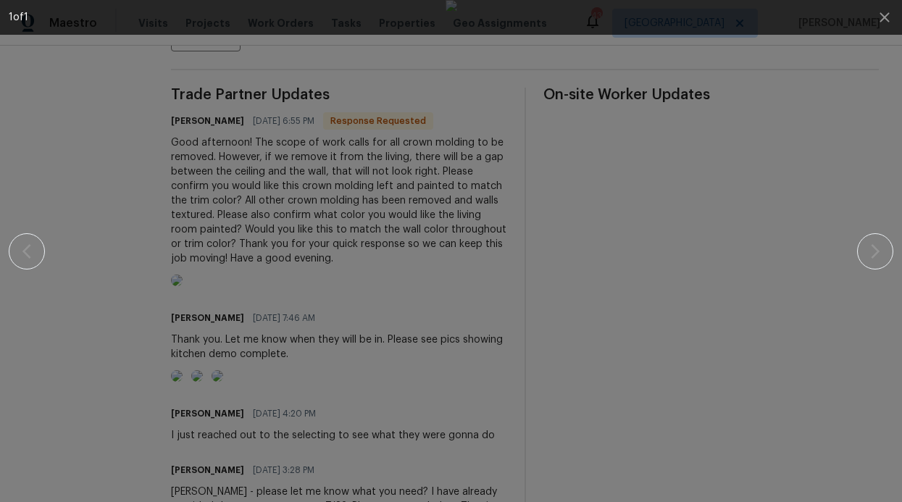
click at [180, 243] on div at bounding box center [450, 251] width 777 height 502
click at [890, 17] on icon "button" at bounding box center [884, 17] width 17 height 17
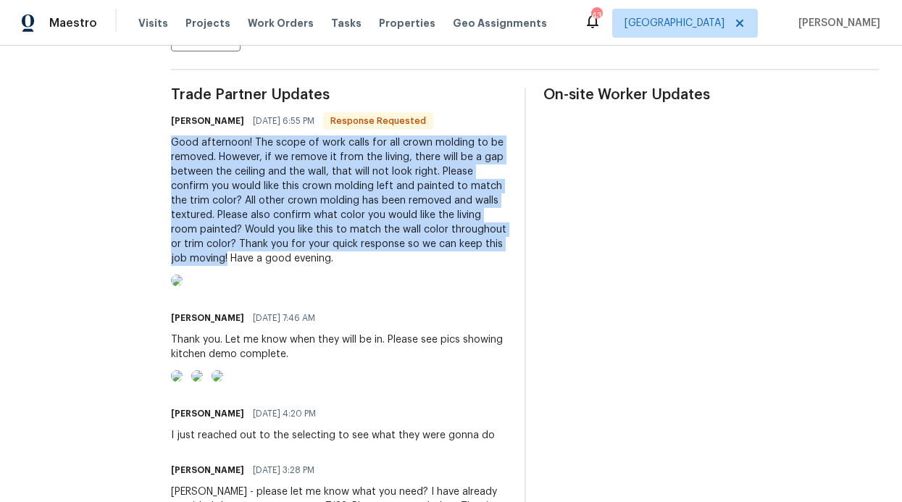
drag, startPoint x: 204, startPoint y: 143, endPoint x: 401, endPoint y: 256, distance: 227.8
click at [401, 256] on div "Good afternoon! The scope of work calls for all crown molding to be removed. Ho…" at bounding box center [339, 200] width 336 height 130
copy div "Good afternoon! The scope of work calls for all crown molding to be removed. Ho…"
click at [183, 286] on img at bounding box center [177, 281] width 12 height 12
